Goal: Information Seeking & Learning: Find specific page/section

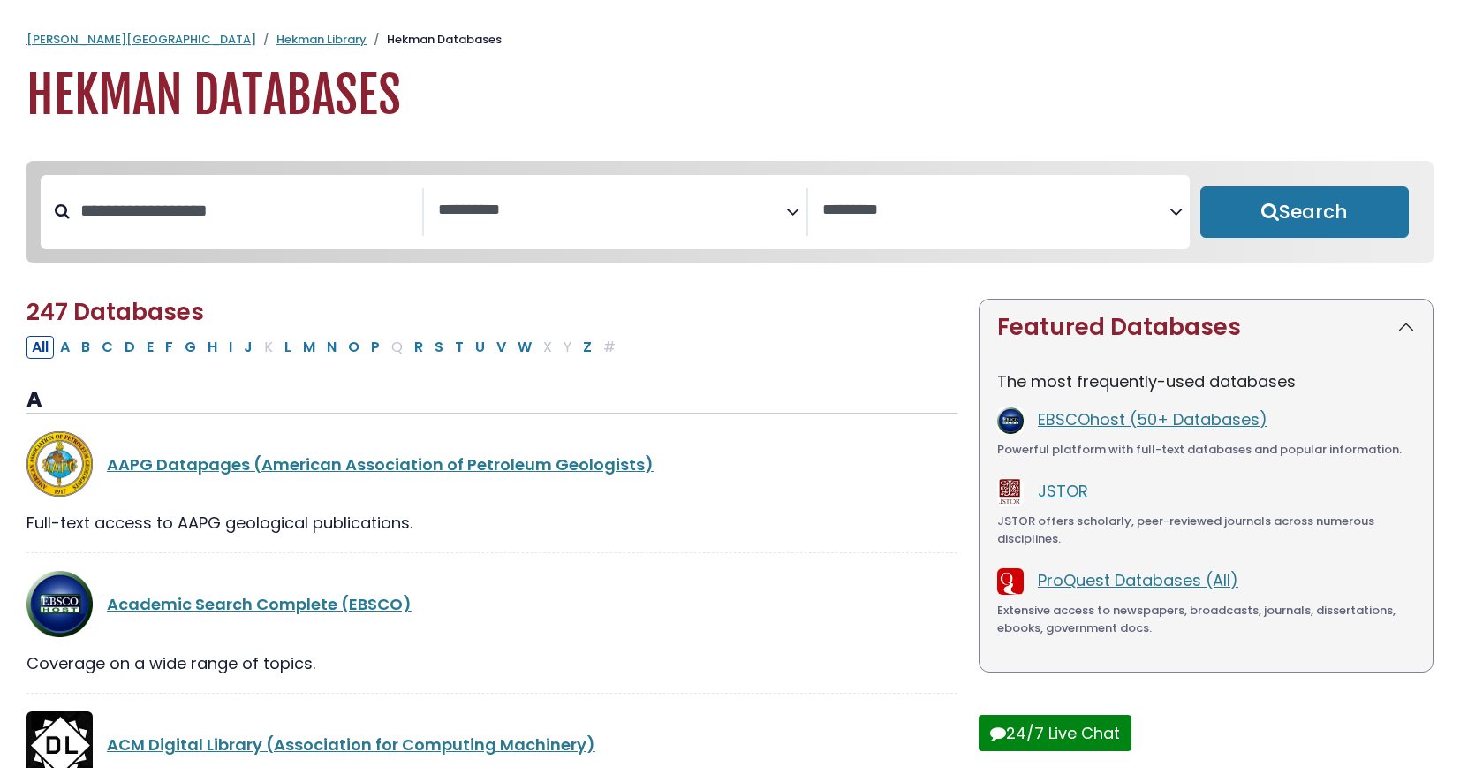
select select "Database Subject Filter"
select select "Database Vendors Filter"
click at [189, 225] on input "Search database by title or keyword" at bounding box center [246, 210] width 353 height 29
type input "****"
click at [1201, 186] on button "Search" at bounding box center [1305, 211] width 209 height 51
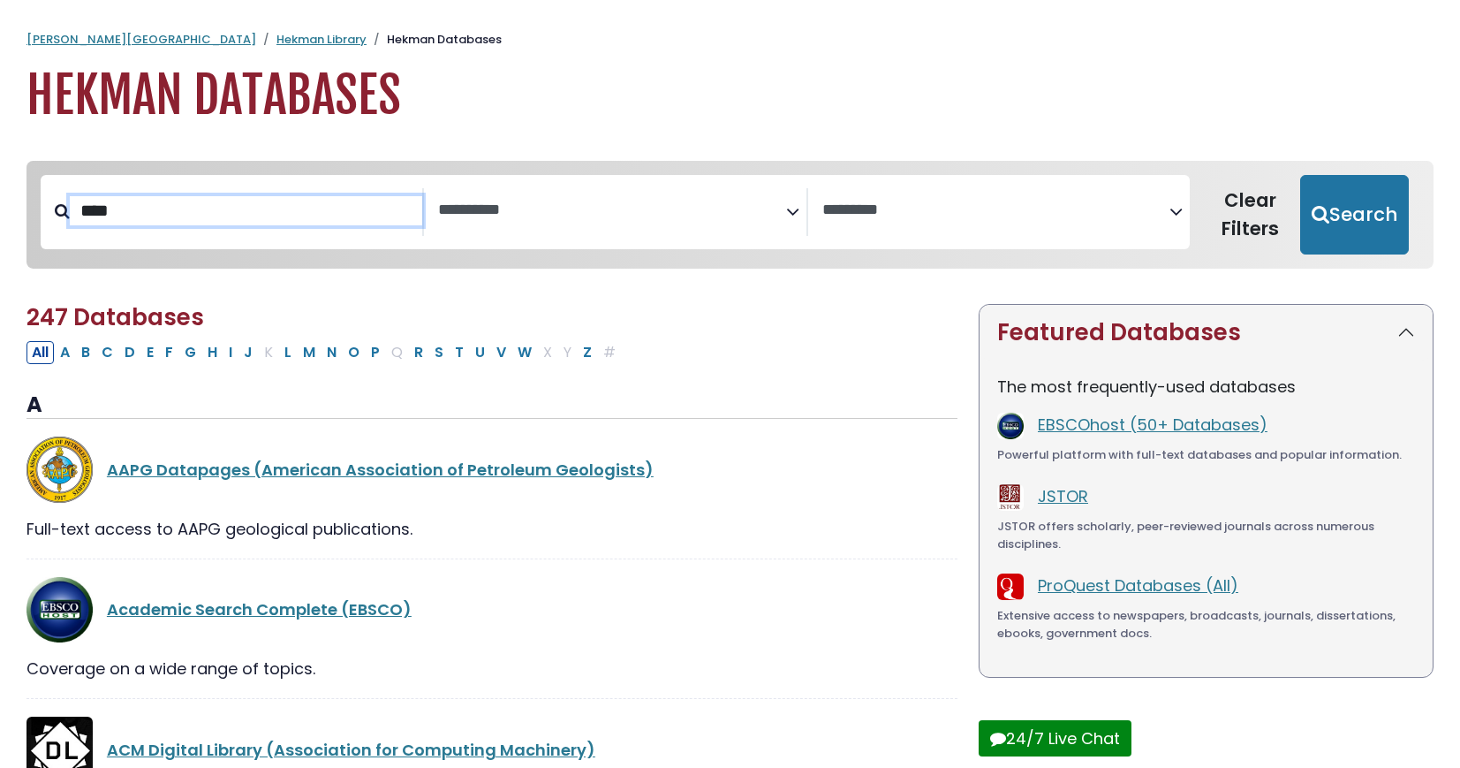
select select "Database Subject Filter"
select select "Database Vendors Filter"
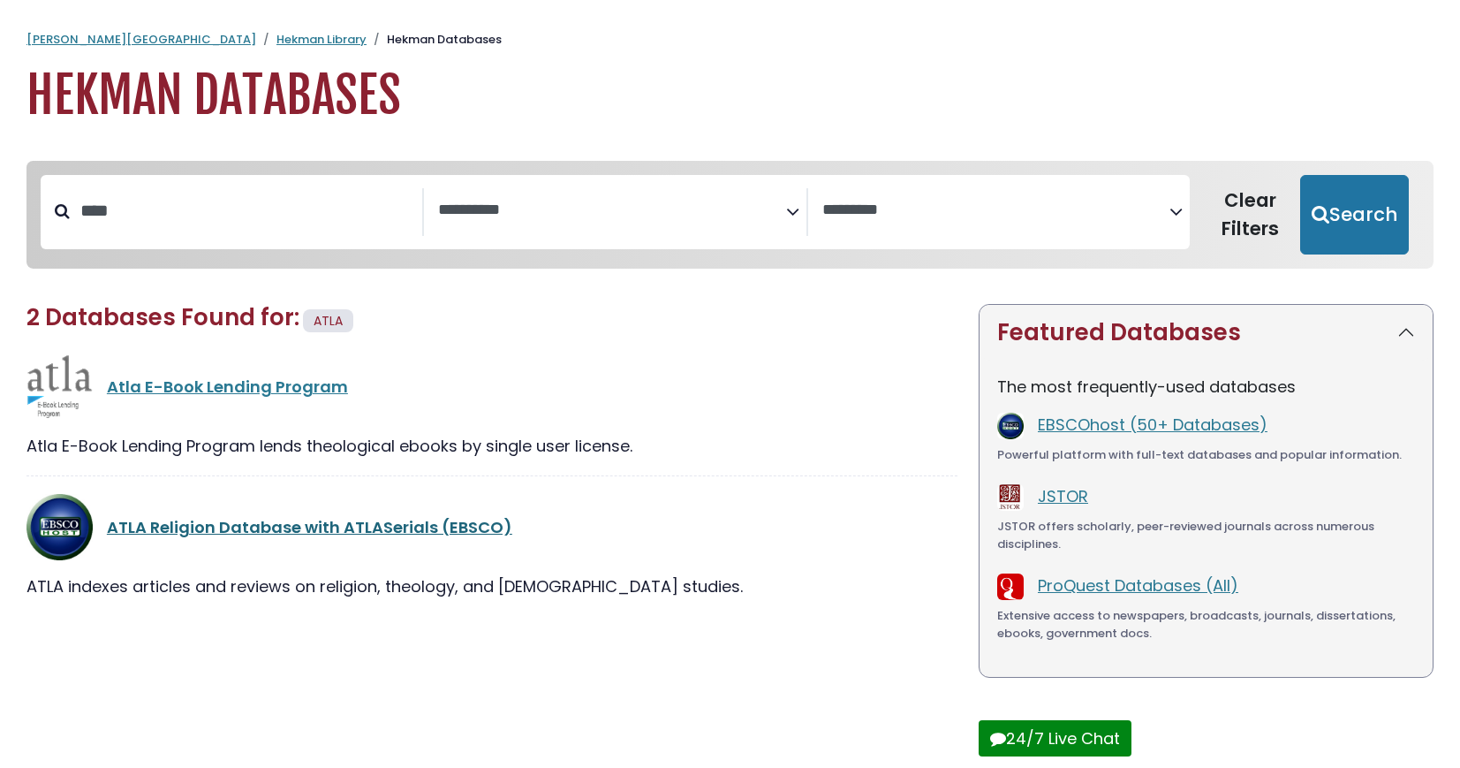
click at [226, 538] on link "ATLA Religion Database with ATLASerials (EBSCO)" at bounding box center [310, 527] width 406 height 22
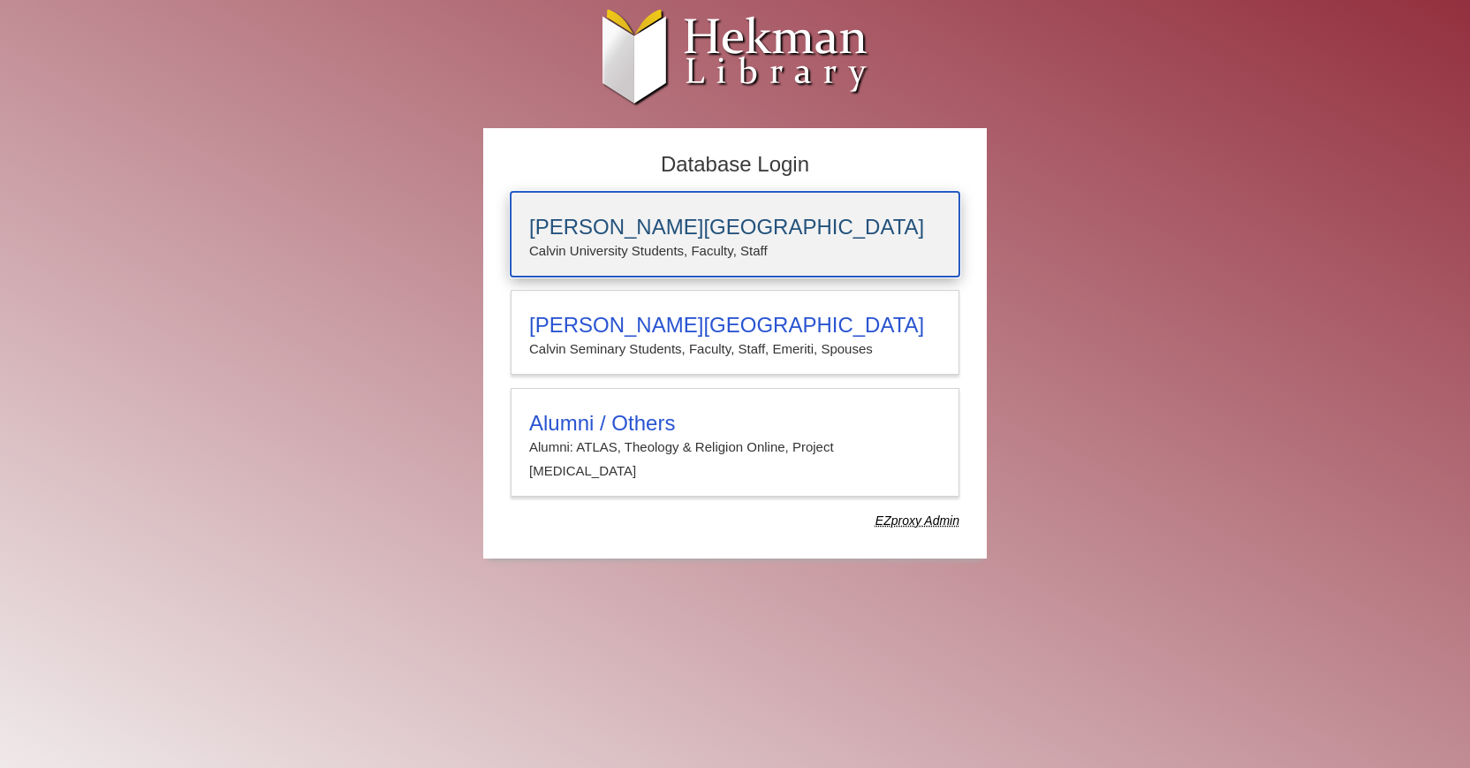
click at [554, 247] on p "Calvin University Students, Faculty, Staff" at bounding box center [735, 250] width 412 height 23
